Goal: Task Accomplishment & Management: Use online tool/utility

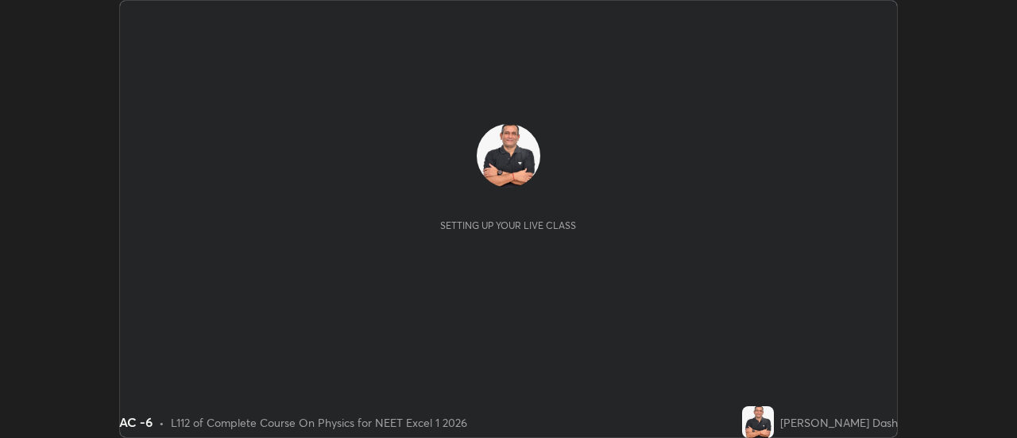
scroll to position [438, 1017]
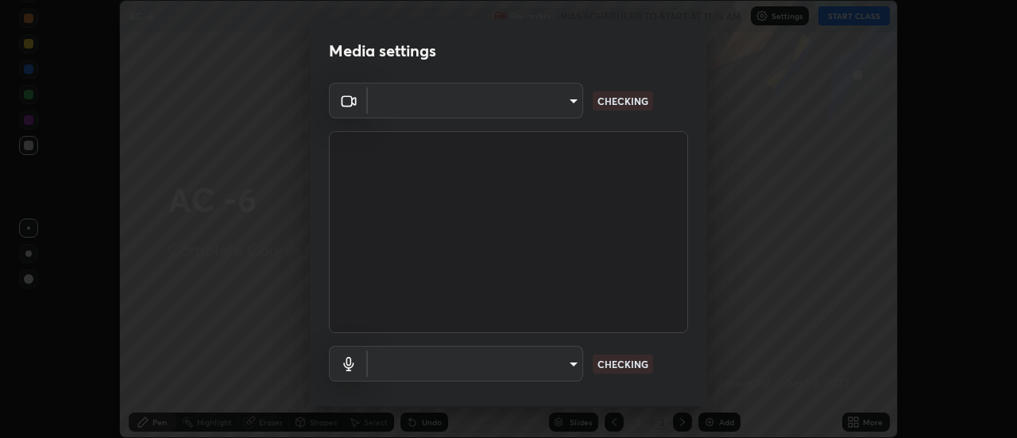
type input "dff715f2b8103cd99efd98edb1208d423aa6cea85c5a492e25875cbf54650d32"
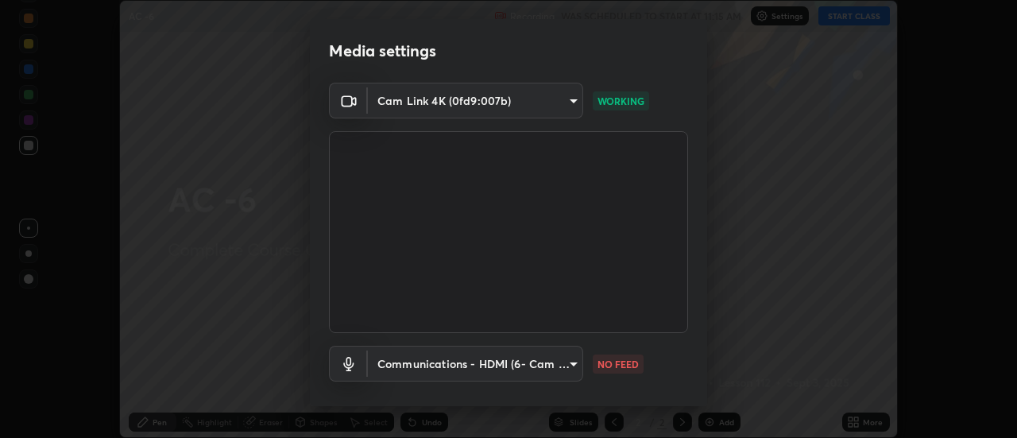
click at [575, 362] on body "Erase all AC -6 Recording WAS SCHEDULED TO START AT 11:15 AM Settings START CLA…" at bounding box center [508, 219] width 1017 height 438
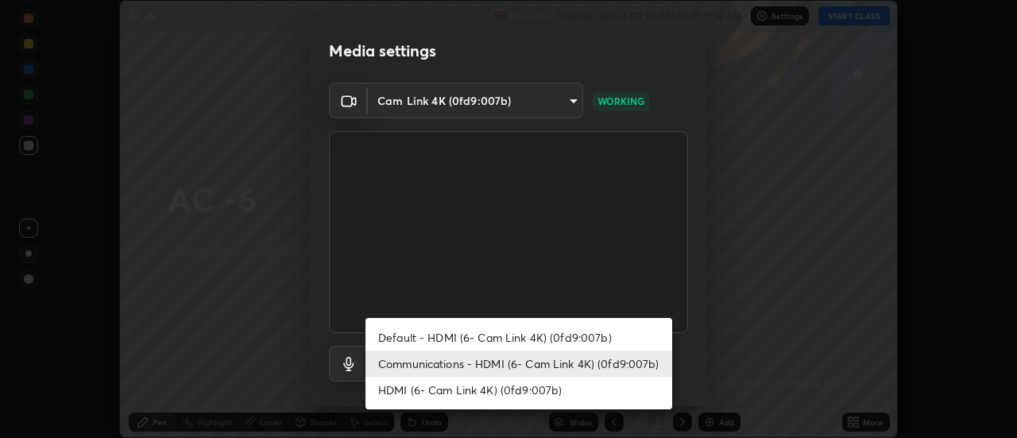
click at [568, 339] on li "Default - HDMI (6- Cam Link 4K) (0fd9:007b)" at bounding box center [519, 337] width 307 height 26
type input "default"
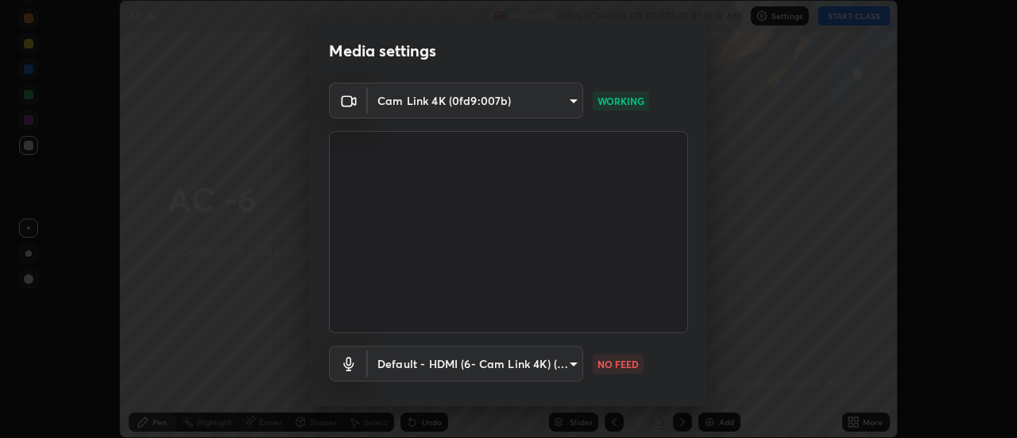
scroll to position [83, 0]
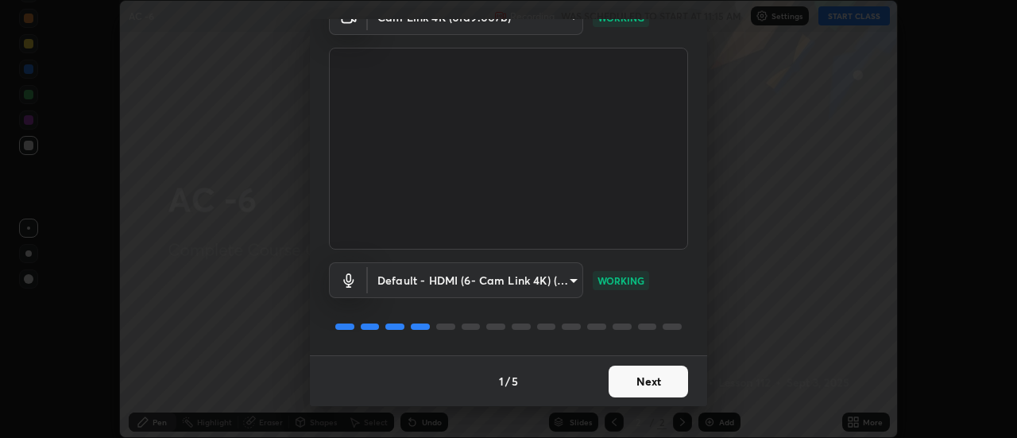
click at [648, 377] on button "Next" at bounding box center [648, 382] width 79 height 32
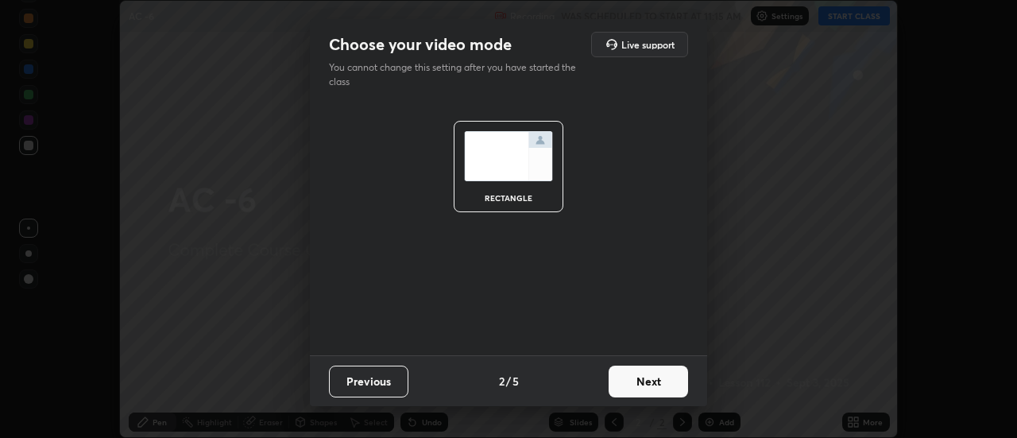
click at [659, 378] on button "Next" at bounding box center [648, 382] width 79 height 32
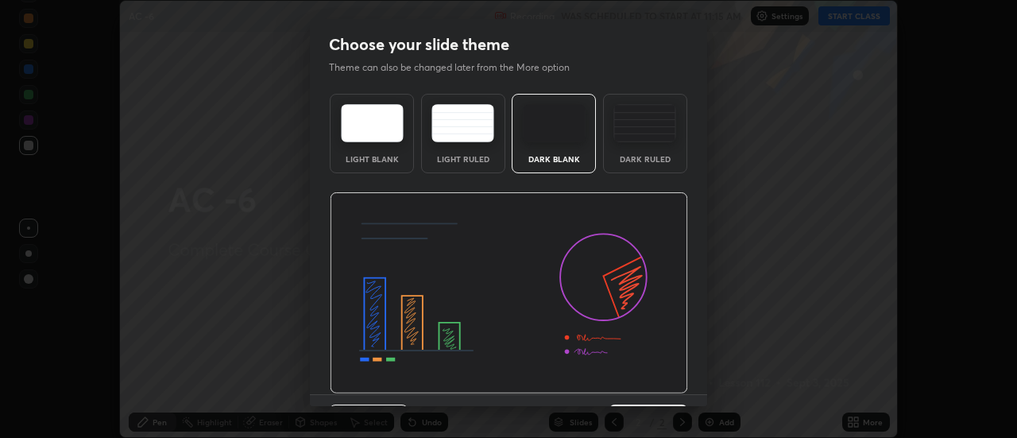
scroll to position [39, 0]
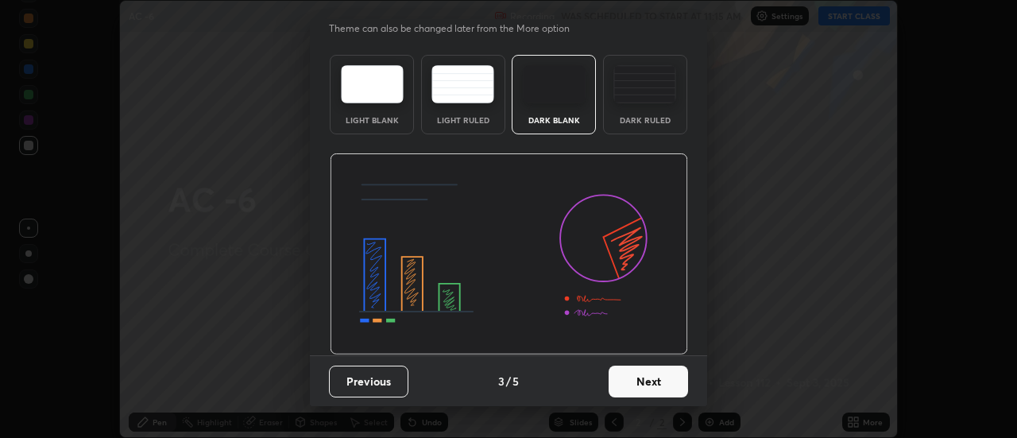
click at [654, 381] on button "Next" at bounding box center [648, 382] width 79 height 32
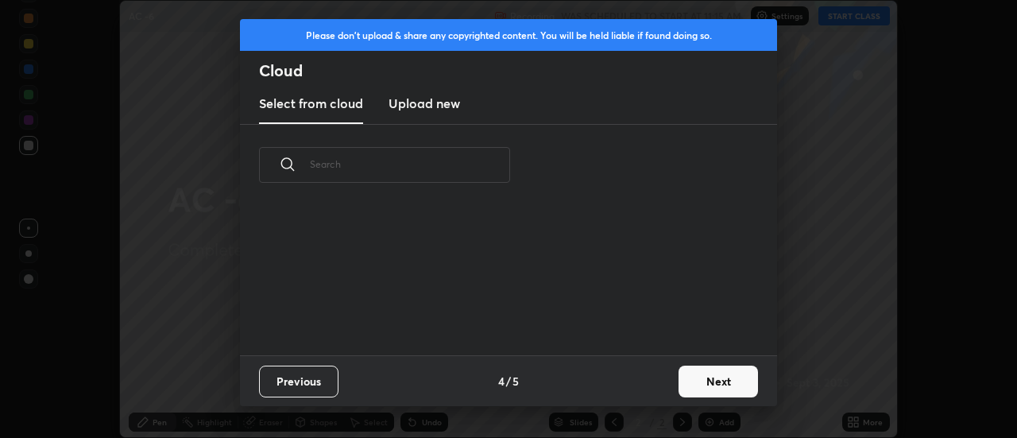
scroll to position [0, 0]
click at [703, 378] on button "Next" at bounding box center [718, 382] width 79 height 32
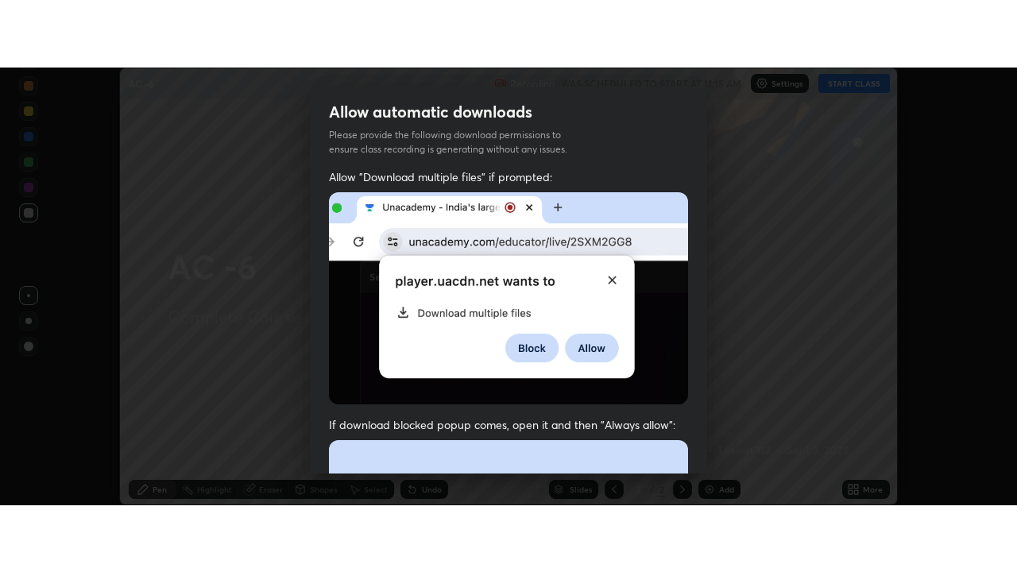
scroll to position [408, 0]
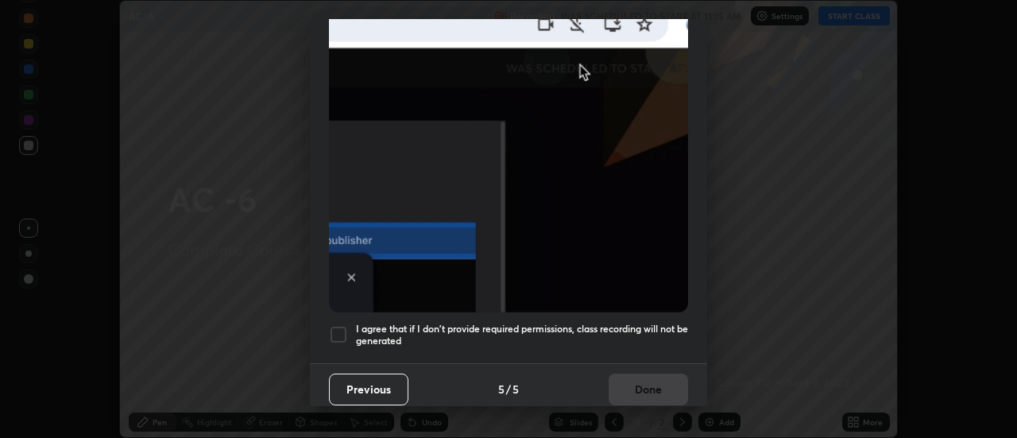
click at [343, 325] on div at bounding box center [338, 334] width 19 height 19
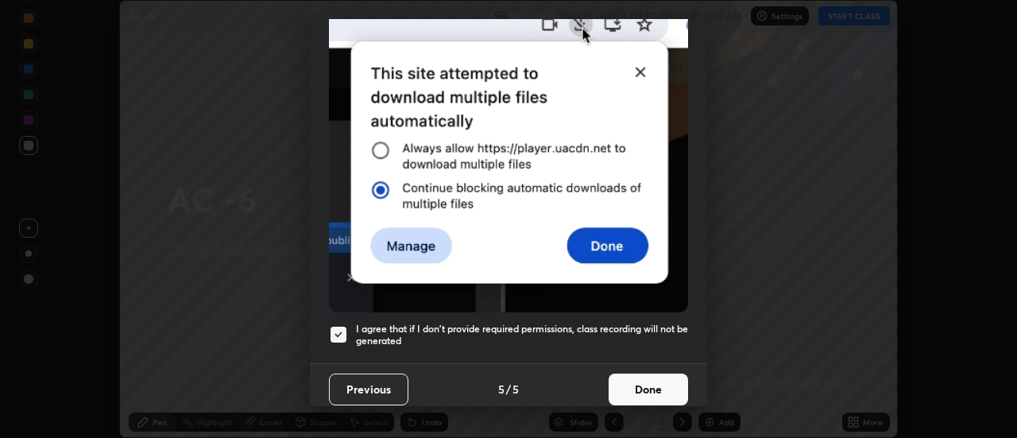
click at [639, 374] on button "Done" at bounding box center [648, 390] width 79 height 32
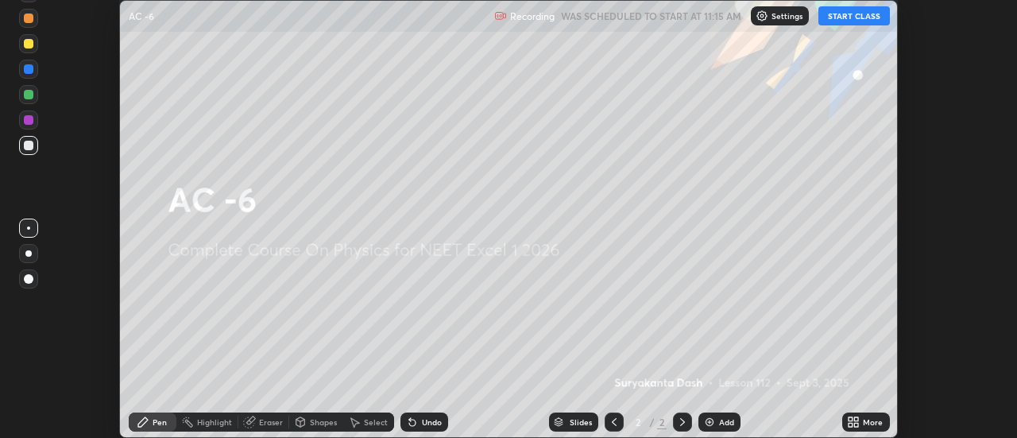
click at [711, 416] on img at bounding box center [709, 422] width 13 height 13
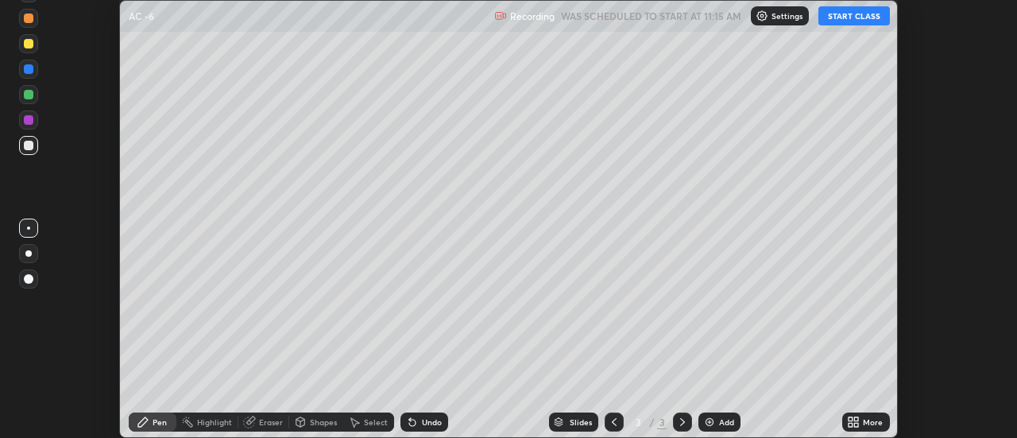
click at [851, 419] on icon at bounding box center [851, 419] width 4 height 4
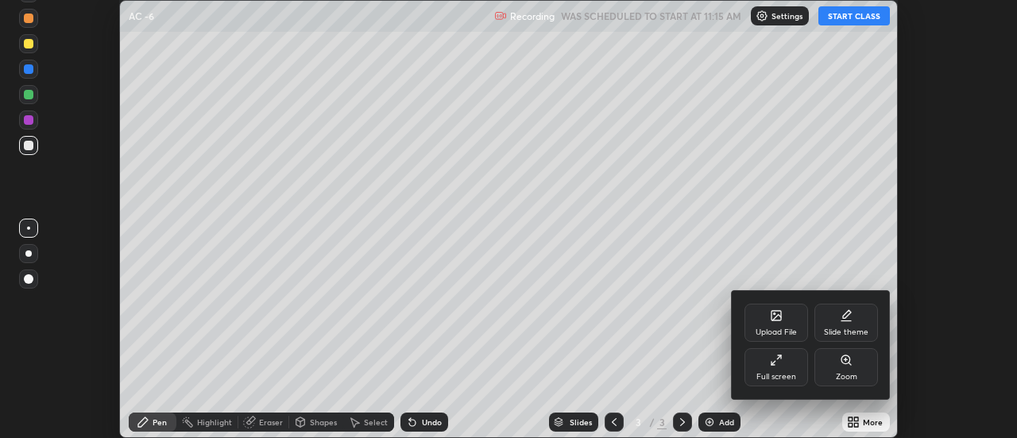
click at [768, 364] on div "Full screen" at bounding box center [777, 367] width 64 height 38
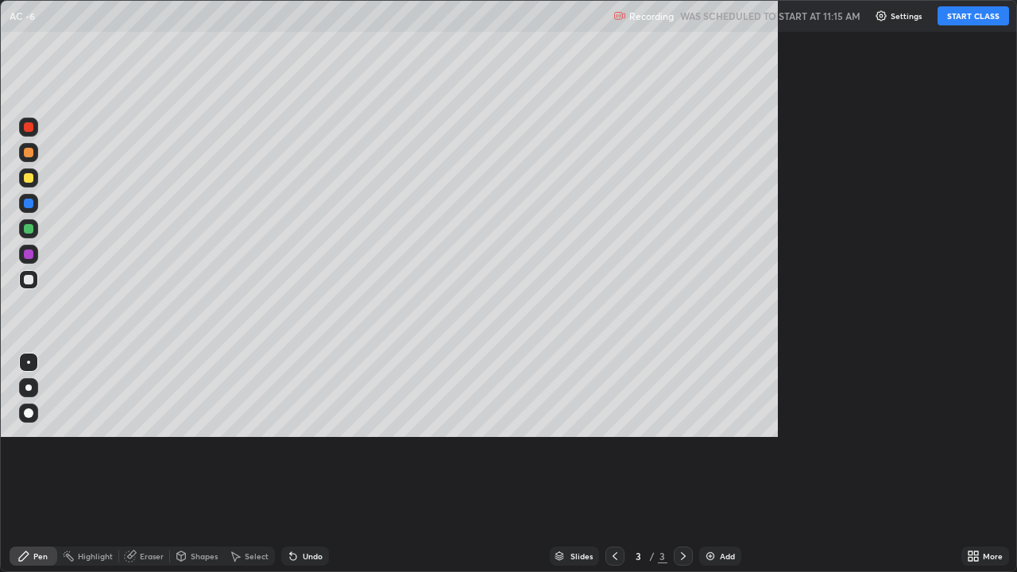
scroll to position [572, 1017]
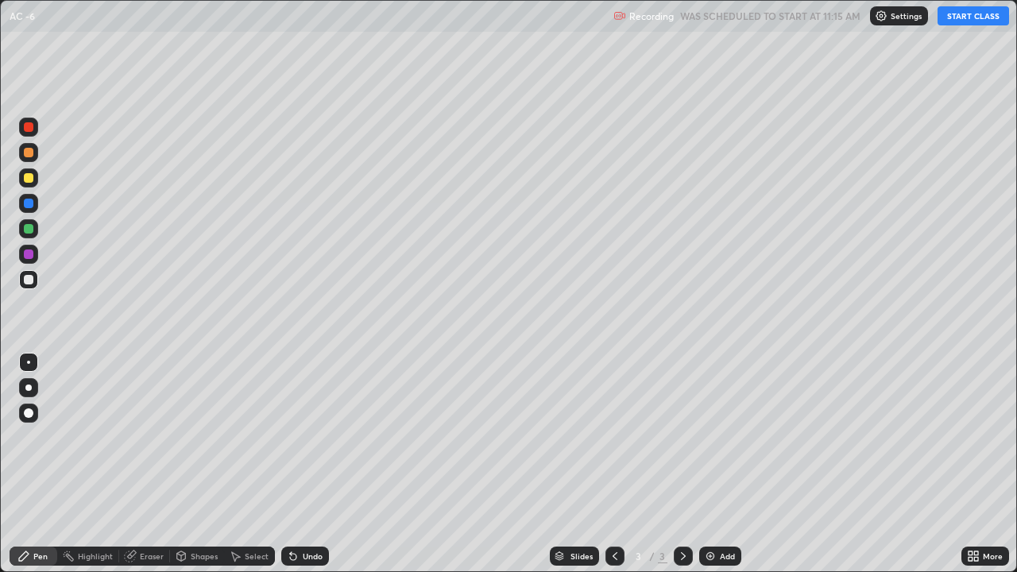
click at [959, 18] on button "START CLASS" at bounding box center [974, 15] width 72 height 19
click at [29, 178] on div at bounding box center [29, 178] width 10 height 10
click at [34, 231] on div at bounding box center [28, 228] width 19 height 19
click at [35, 180] on div at bounding box center [28, 178] width 19 height 19
click at [308, 437] on div "Undo" at bounding box center [313, 556] width 20 height 8
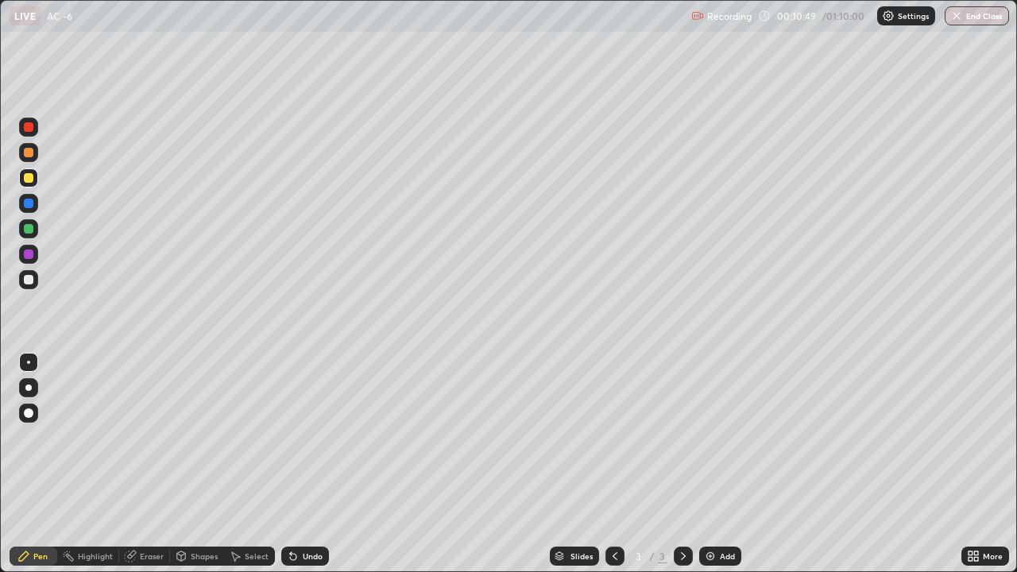
click at [37, 252] on div at bounding box center [28, 254] width 19 height 19
click at [37, 176] on div at bounding box center [28, 178] width 19 height 19
click at [37, 227] on div at bounding box center [28, 228] width 19 height 19
click at [318, 437] on div "Undo" at bounding box center [313, 556] width 20 height 8
click at [317, 437] on div "Undo" at bounding box center [305, 556] width 48 height 19
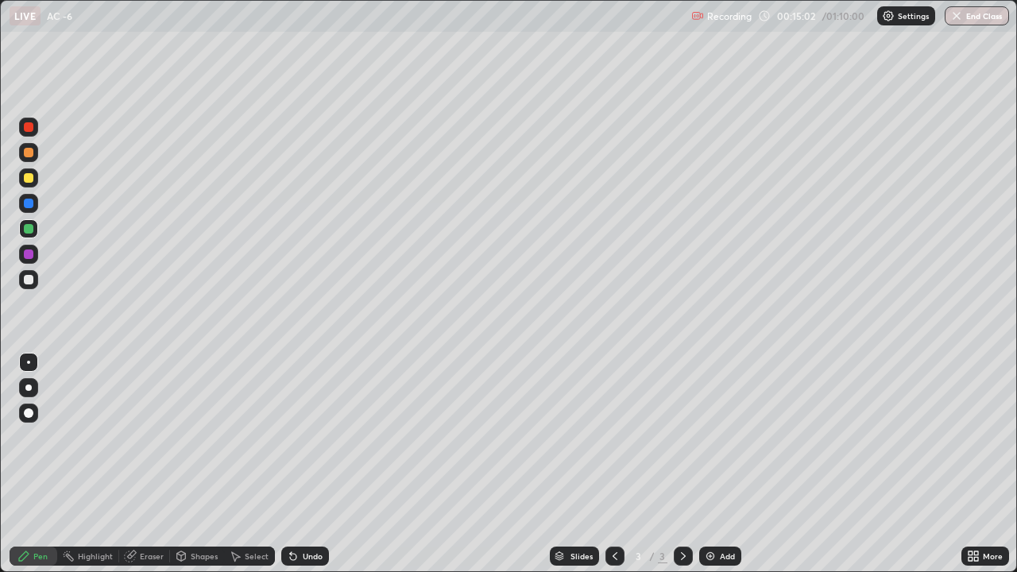
click at [315, 437] on div "Undo" at bounding box center [305, 556] width 48 height 19
click at [312, 437] on div "Undo" at bounding box center [313, 556] width 20 height 8
click at [161, 437] on div "Eraser" at bounding box center [152, 556] width 24 height 8
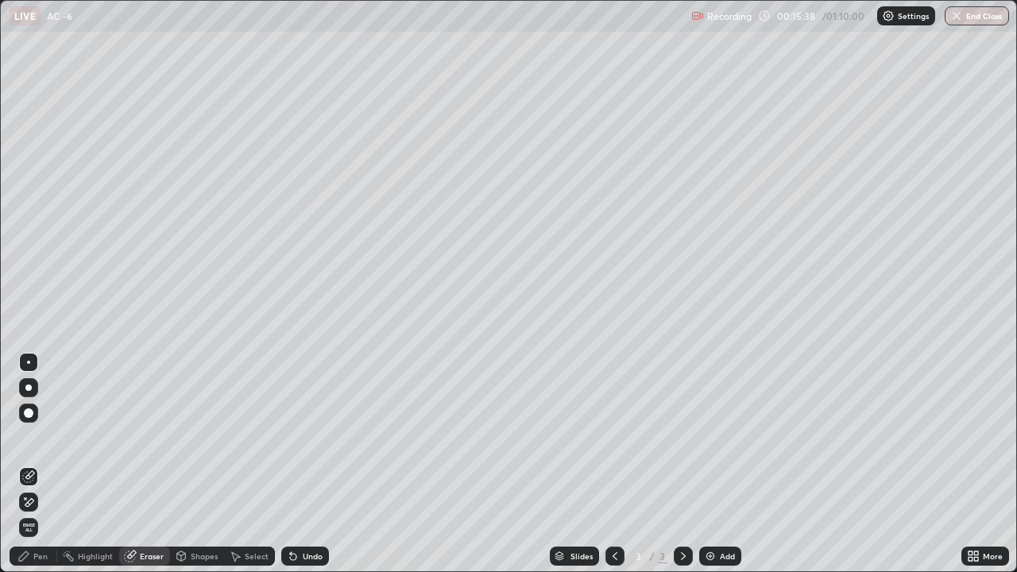
click at [48, 437] on div "Pen" at bounding box center [34, 556] width 48 height 19
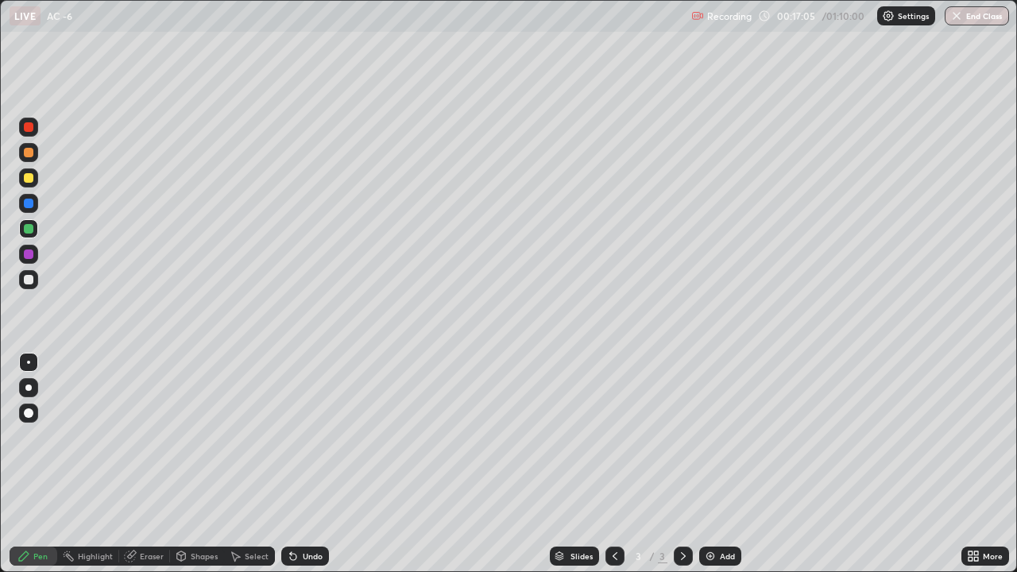
click at [715, 437] on div "Add" at bounding box center [720, 556] width 42 height 19
click at [161, 437] on div "Eraser" at bounding box center [152, 556] width 24 height 8
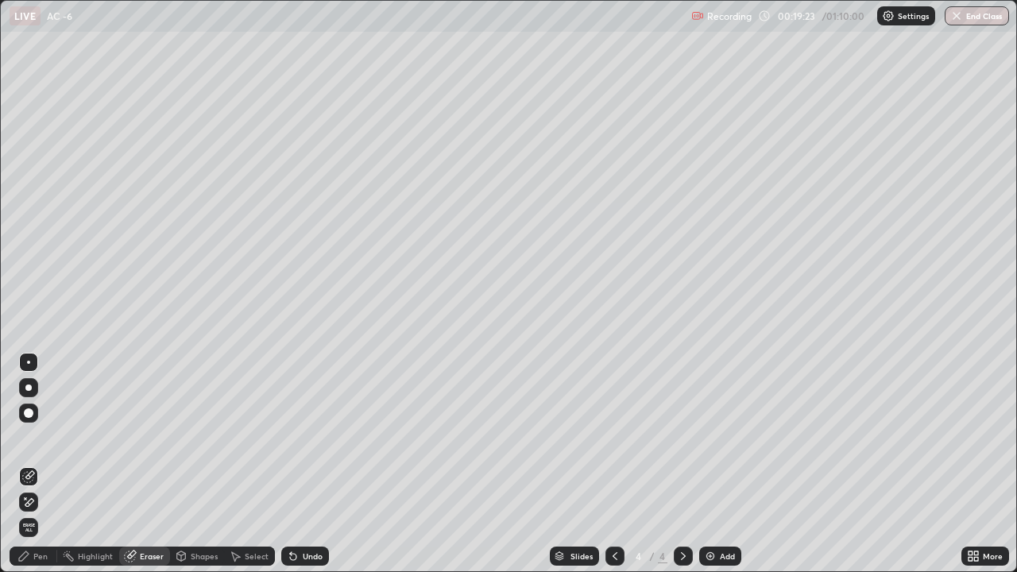
click at [46, 437] on div "Pen" at bounding box center [40, 556] width 14 height 8
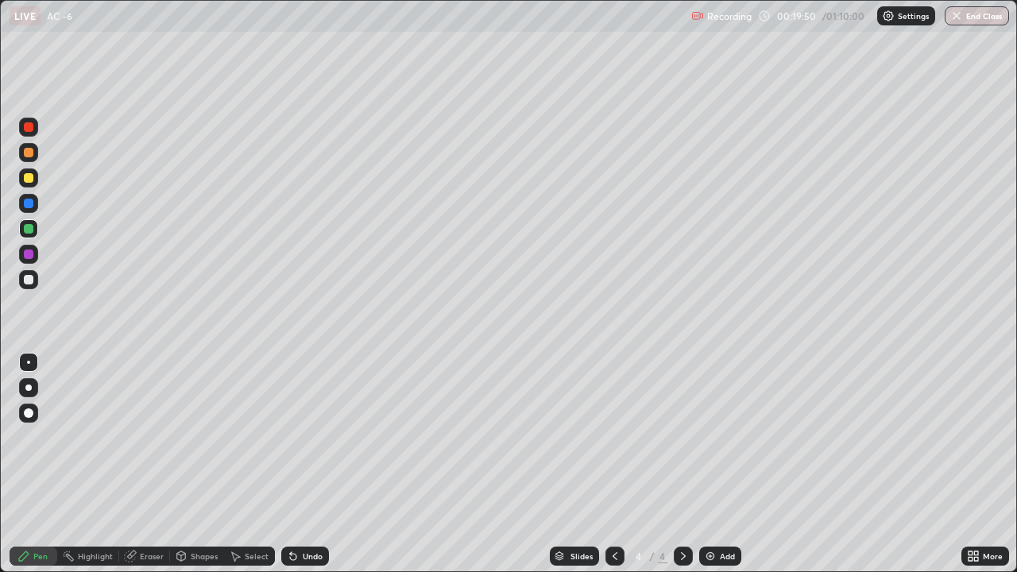
click at [614, 437] on icon at bounding box center [615, 556] width 13 height 13
click at [682, 437] on icon at bounding box center [683, 556] width 13 height 13
click at [614, 437] on icon at bounding box center [615, 556] width 13 height 13
click at [682, 437] on icon at bounding box center [683, 556] width 13 height 13
click at [615, 437] on icon at bounding box center [615, 556] width 13 height 13
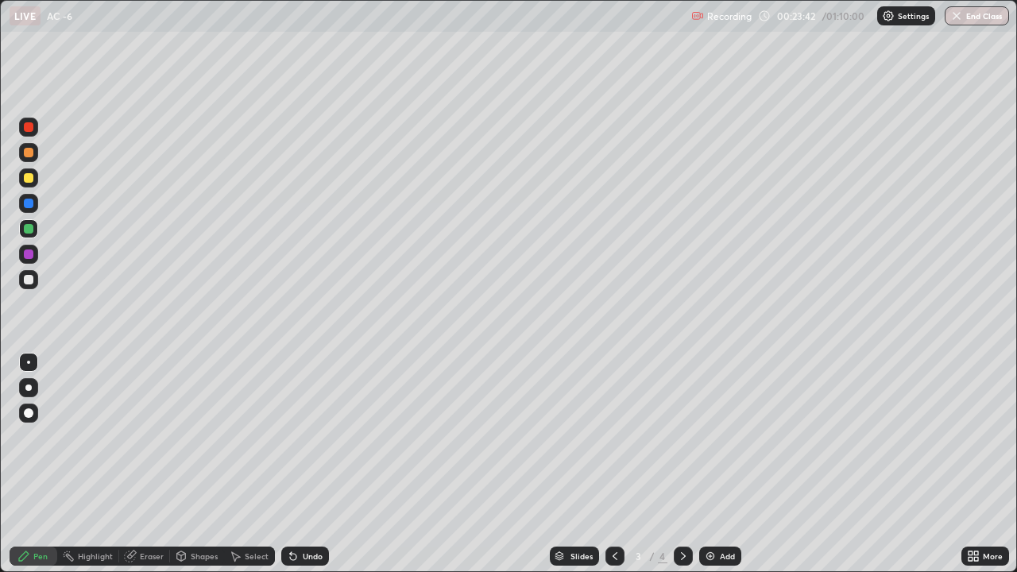
click at [682, 437] on icon at bounding box center [683, 556] width 5 height 8
click at [618, 437] on div at bounding box center [615, 556] width 19 height 19
click at [682, 437] on icon at bounding box center [683, 556] width 13 height 13
click at [621, 437] on div at bounding box center [615, 556] width 19 height 19
click at [688, 437] on div at bounding box center [683, 556] width 19 height 19
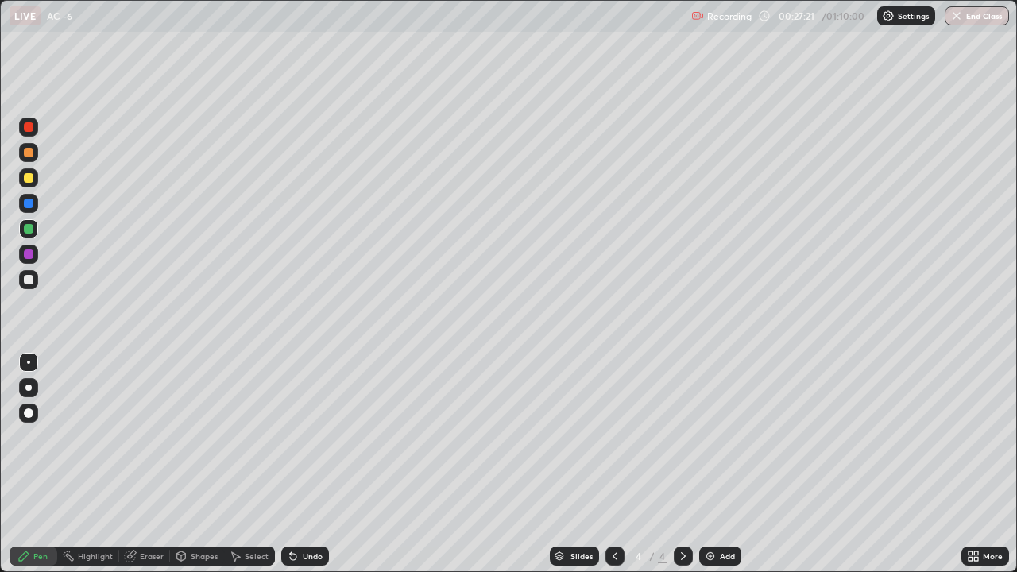
click at [619, 437] on icon at bounding box center [615, 556] width 13 height 13
click at [682, 437] on icon at bounding box center [683, 556] width 13 height 13
click at [618, 437] on icon at bounding box center [615, 556] width 13 height 13
click at [290, 437] on icon at bounding box center [293, 557] width 6 height 6
click at [688, 437] on div at bounding box center [683, 556] width 19 height 19
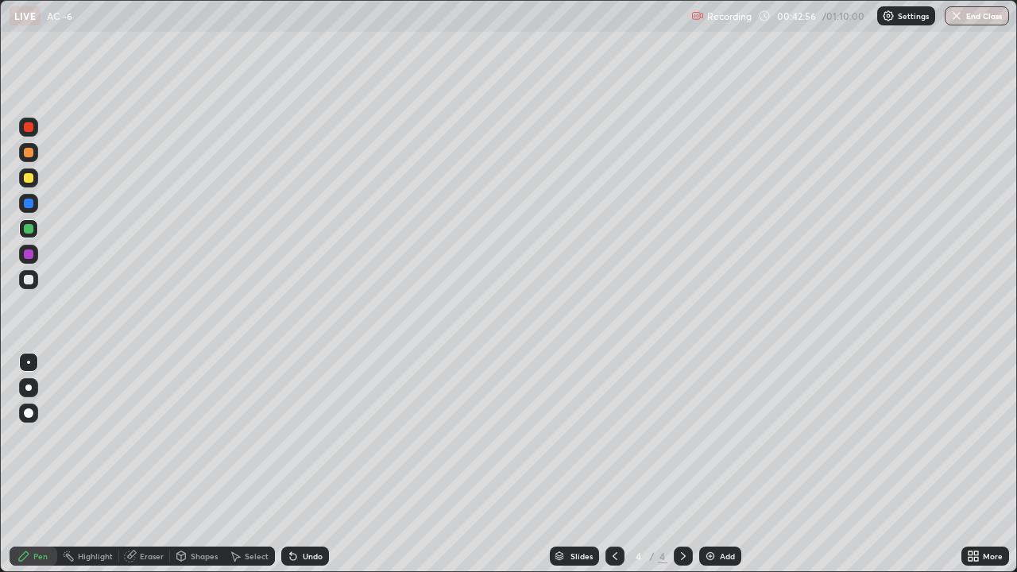
click at [707, 437] on img at bounding box center [710, 556] width 13 height 13
click at [32, 175] on div at bounding box center [29, 178] width 10 height 10
click at [293, 437] on icon at bounding box center [293, 556] width 13 height 13
click at [614, 437] on icon at bounding box center [615, 556] width 13 height 13
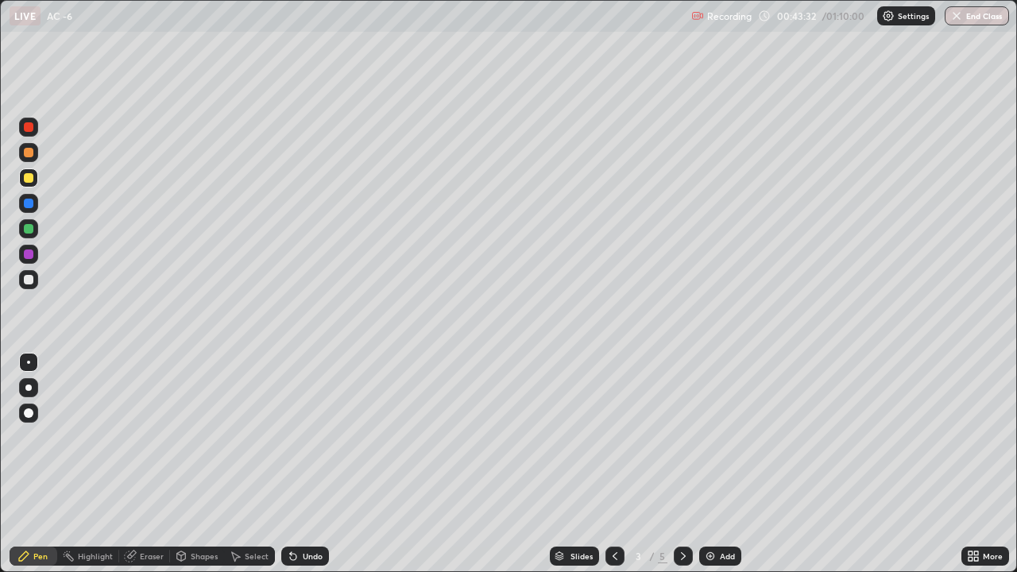
click at [681, 437] on icon at bounding box center [683, 556] width 13 height 13
click at [682, 437] on icon at bounding box center [683, 556] width 5 height 8
click at [616, 437] on div at bounding box center [615, 556] width 19 height 19
click at [685, 437] on div at bounding box center [683, 556] width 19 height 19
click at [299, 437] on div "Undo" at bounding box center [305, 556] width 48 height 19
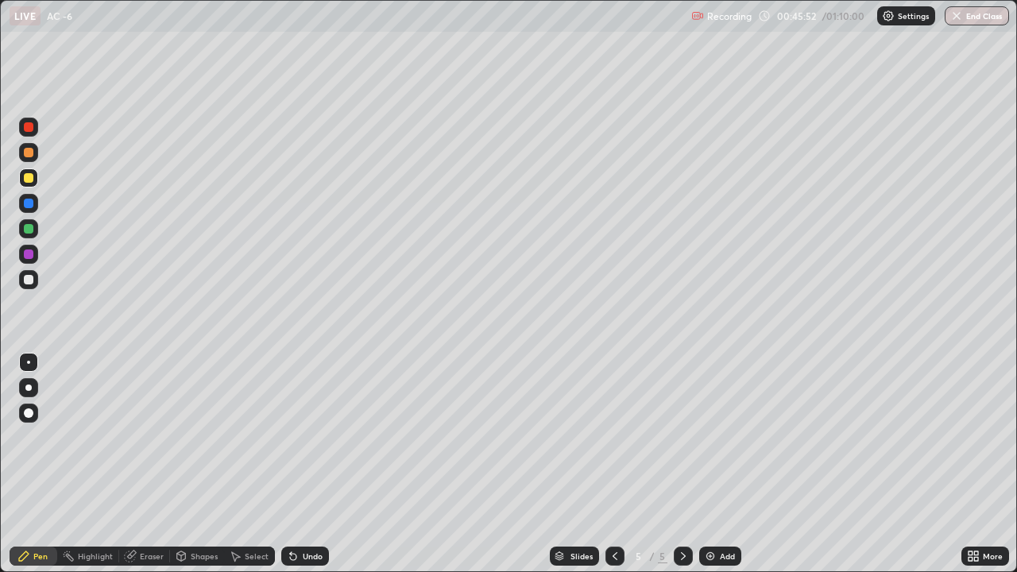
click at [291, 437] on icon at bounding box center [293, 557] width 6 height 6
click at [296, 437] on icon at bounding box center [293, 556] width 13 height 13
click at [297, 437] on div "Undo" at bounding box center [305, 556] width 48 height 19
click at [296, 437] on div "Undo" at bounding box center [305, 556] width 48 height 19
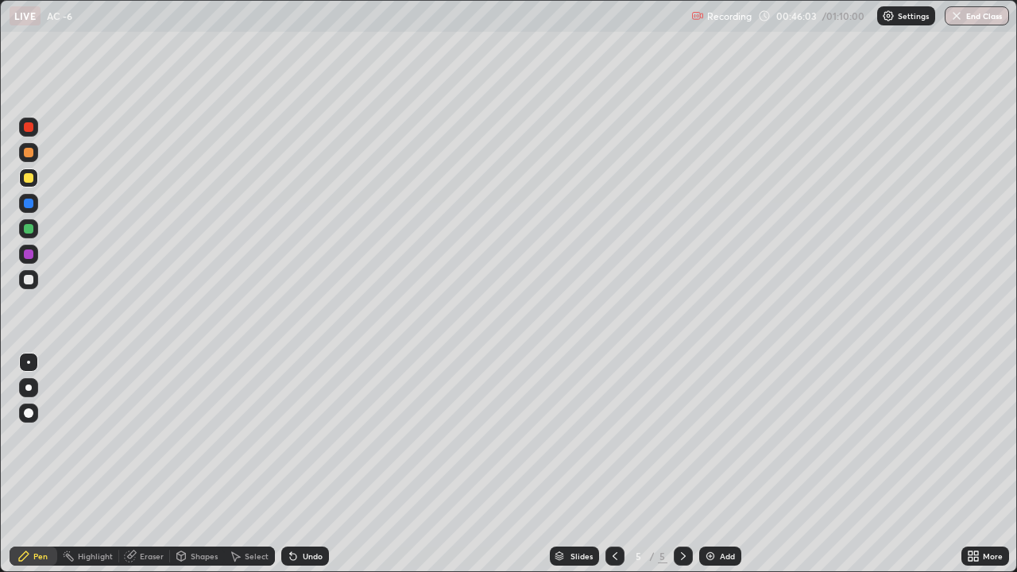
click at [294, 437] on icon at bounding box center [293, 556] width 13 height 13
click at [291, 437] on icon at bounding box center [293, 557] width 6 height 6
click at [323, 437] on div "Undo" at bounding box center [305, 556] width 48 height 19
click at [320, 437] on div "Undo" at bounding box center [313, 556] width 20 height 8
click at [319, 437] on div "Undo" at bounding box center [313, 556] width 20 height 8
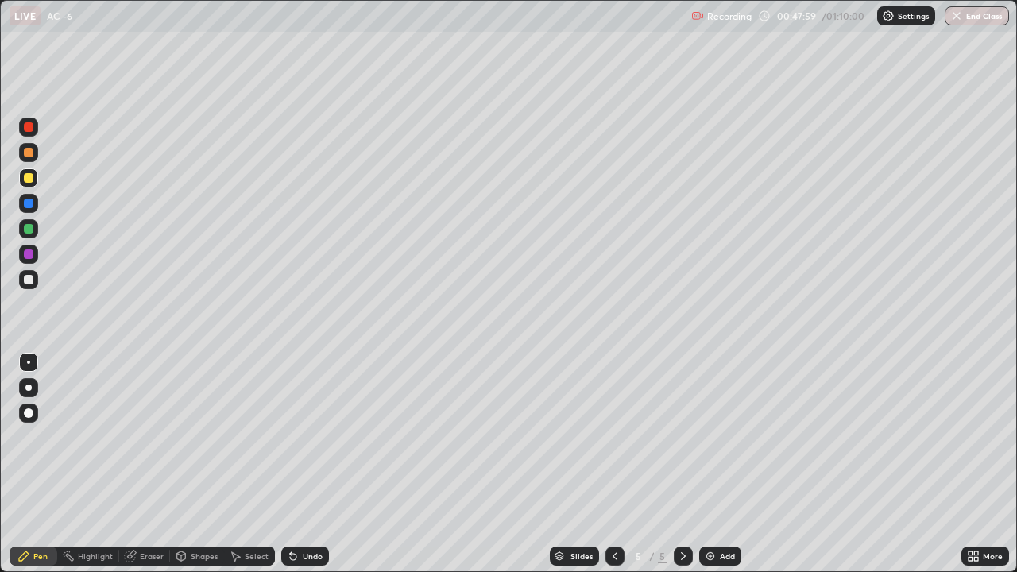
click at [320, 437] on div "Undo" at bounding box center [313, 556] width 20 height 8
click at [320, 437] on div "Undo" at bounding box center [305, 556] width 48 height 19
click at [318, 437] on div "Undo" at bounding box center [305, 556] width 48 height 19
click at [319, 437] on div "Undo" at bounding box center [305, 556] width 48 height 19
click at [308, 437] on div "Undo" at bounding box center [305, 556] width 48 height 19
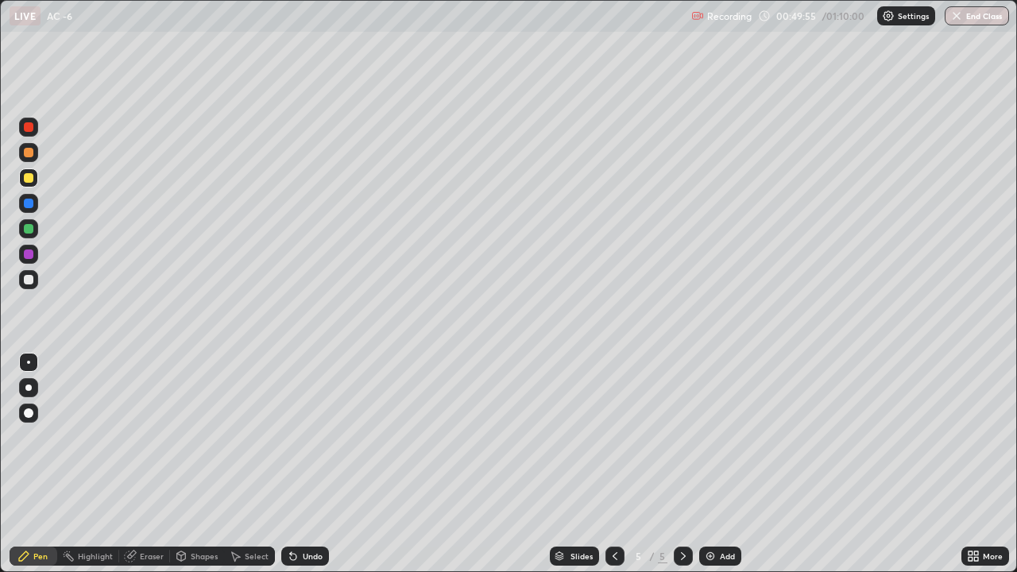
click at [315, 437] on div "Undo" at bounding box center [313, 556] width 20 height 8
click at [319, 437] on div "Undo" at bounding box center [313, 556] width 20 height 8
click at [315, 437] on div "Undo" at bounding box center [305, 556] width 48 height 19
click at [319, 437] on div "Undo" at bounding box center [313, 556] width 20 height 8
click at [36, 222] on div at bounding box center [28, 228] width 19 height 19
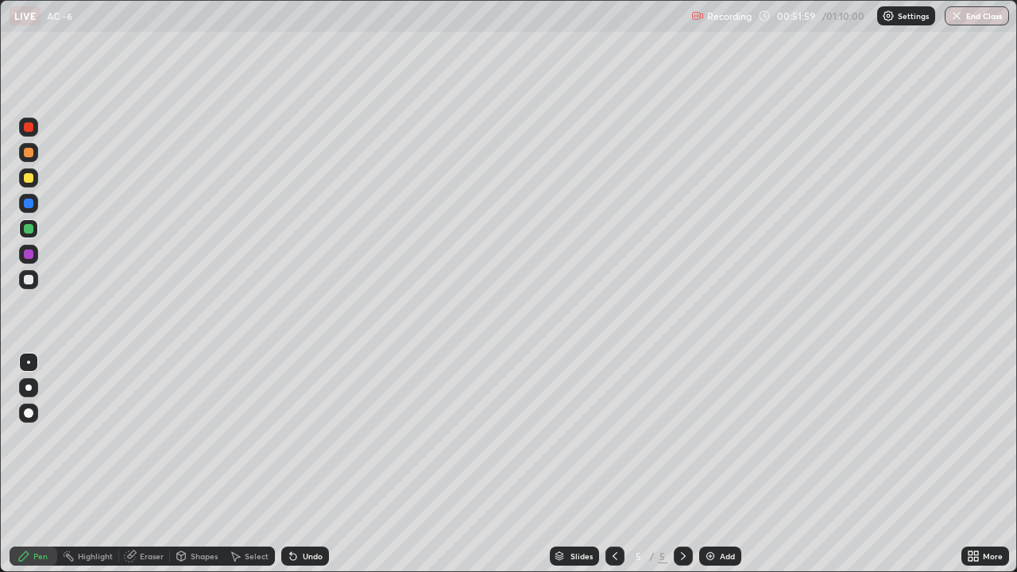
click at [709, 437] on img at bounding box center [710, 556] width 13 height 13
click at [29, 254] on div at bounding box center [29, 255] width 10 height 10
click at [612, 437] on icon at bounding box center [615, 556] width 13 height 13
click at [614, 437] on icon at bounding box center [615, 556] width 13 height 13
click at [680, 437] on icon at bounding box center [683, 556] width 13 height 13
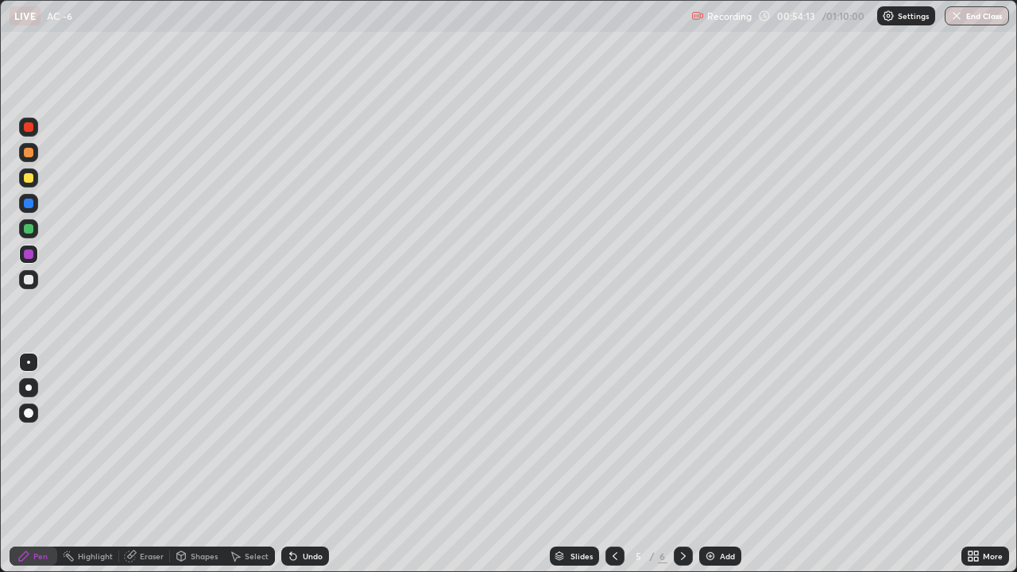
click at [683, 437] on icon at bounding box center [683, 556] width 13 height 13
click at [614, 437] on icon at bounding box center [615, 556] width 13 height 13
click at [679, 437] on div at bounding box center [683, 556] width 19 height 19
click at [682, 437] on icon at bounding box center [683, 556] width 13 height 13
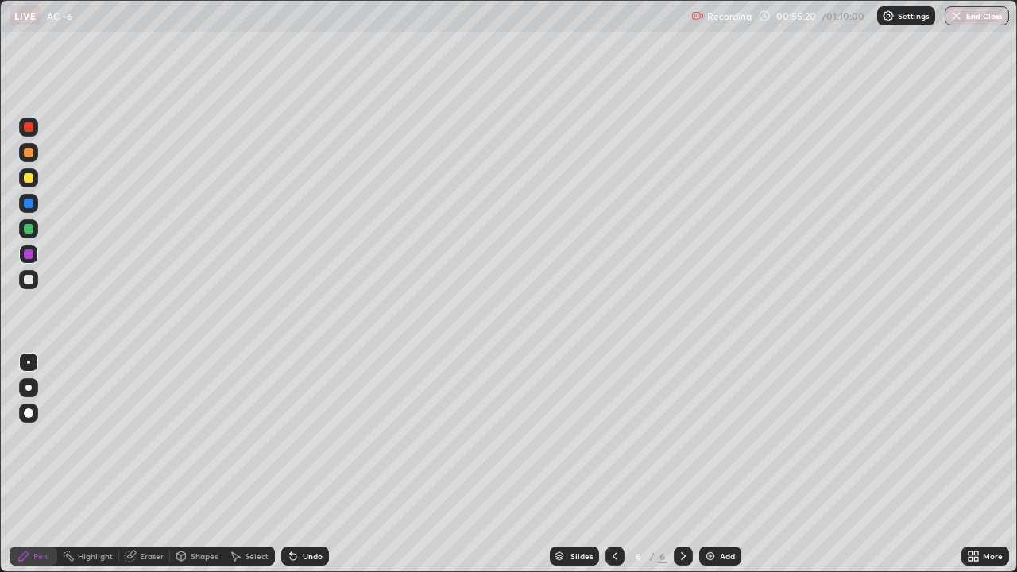
click at [37, 227] on div at bounding box center [28, 228] width 19 height 19
click at [162, 437] on div "Eraser" at bounding box center [152, 556] width 24 height 8
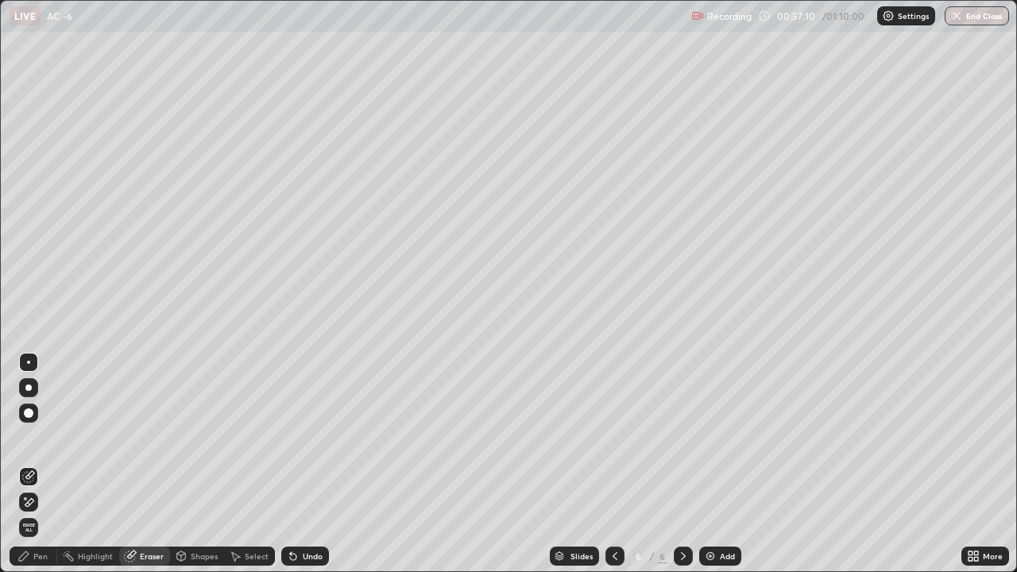
click at [45, 437] on div "Pen" at bounding box center [40, 556] width 14 height 8
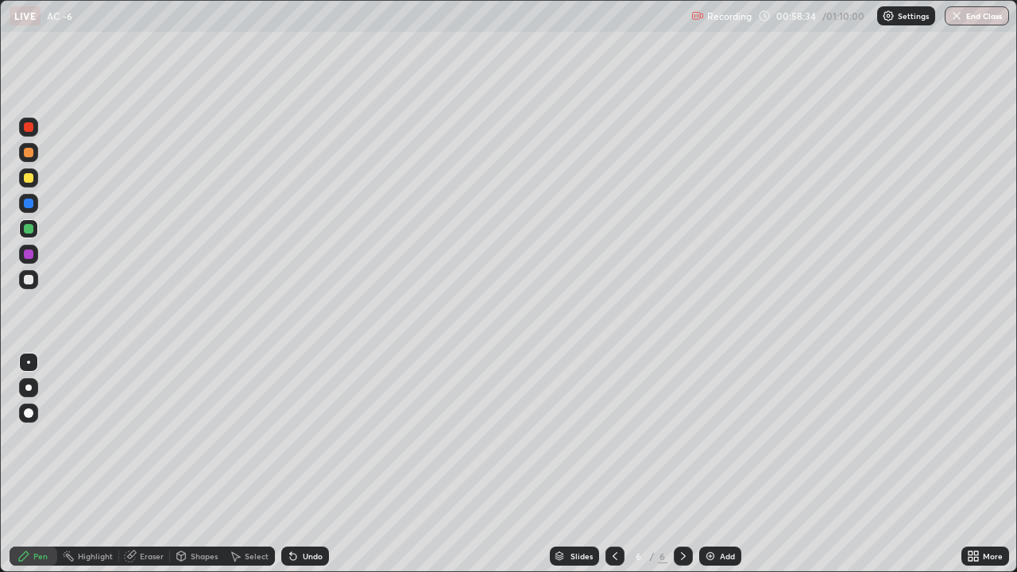
click at [614, 437] on icon at bounding box center [615, 556] width 13 height 13
click at [680, 437] on icon at bounding box center [683, 556] width 13 height 13
click at [614, 437] on icon at bounding box center [615, 556] width 13 height 13
click at [680, 437] on icon at bounding box center [683, 556] width 13 height 13
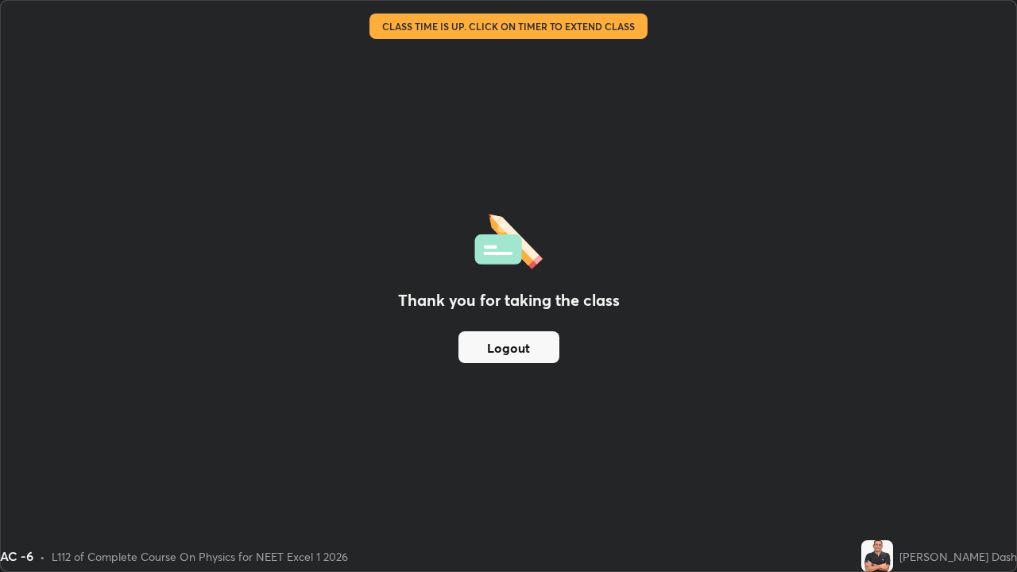
click at [508, 345] on button "Logout" at bounding box center [509, 347] width 101 height 32
click at [515, 349] on button "Logout" at bounding box center [509, 347] width 101 height 32
click at [513, 343] on button "Logout" at bounding box center [509, 347] width 101 height 32
click at [506, 344] on button "Logout" at bounding box center [509, 347] width 101 height 32
